Goal: Information Seeking & Learning: Check status

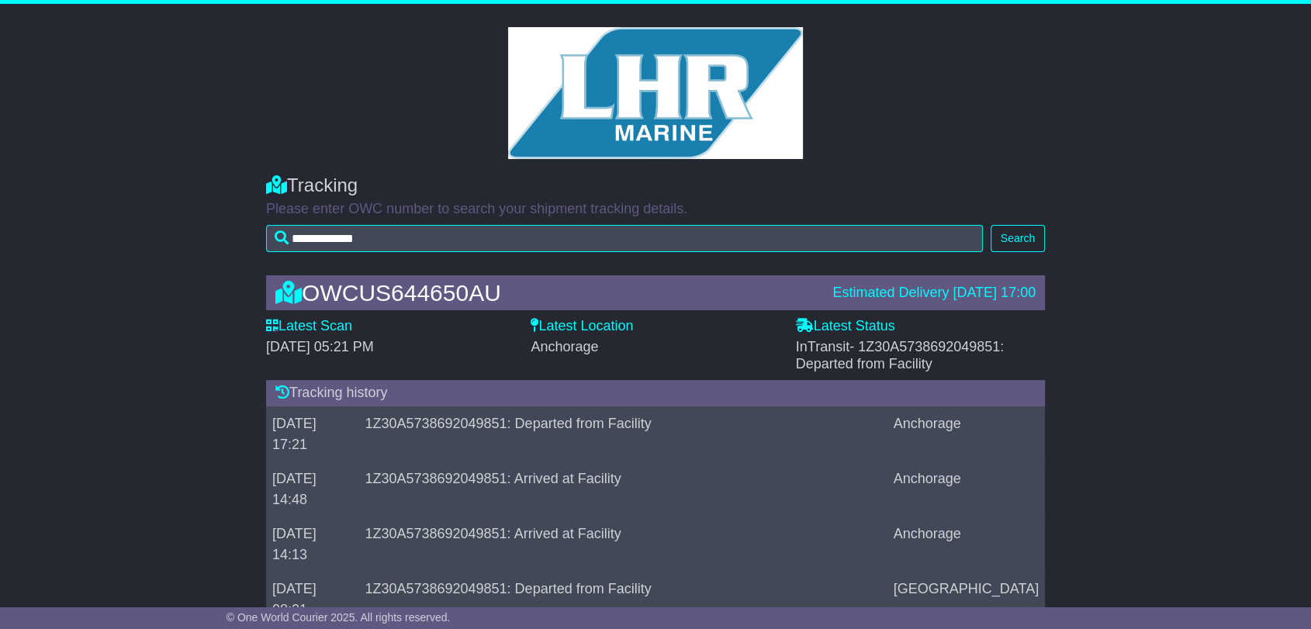
click at [962, 345] on span "- 1Z30A5738692049851: Departed from Facility" at bounding box center [900, 355] width 209 height 33
copy span "1Z30A5738692049851"
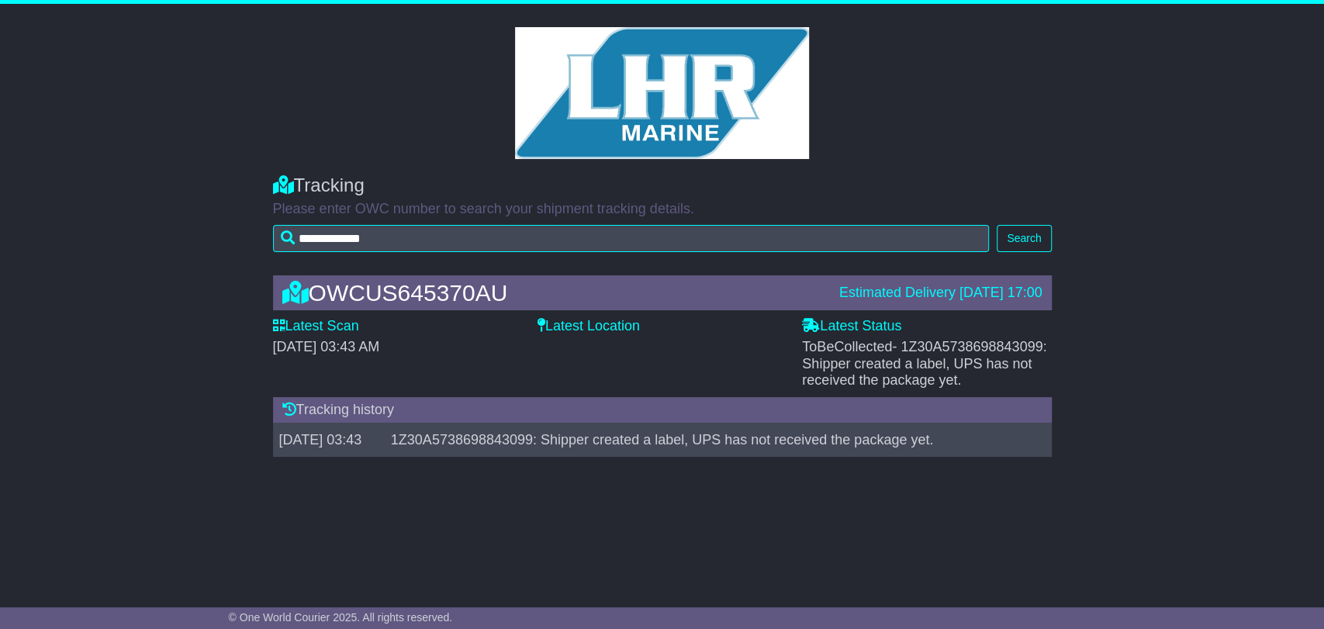
click at [958, 339] on span "- 1Z30A5738698843099: Shipper created a label, UPS has not received the package…" at bounding box center [924, 363] width 244 height 49
copy span "1Z30A5738698843099"
